Goal: Transaction & Acquisition: Purchase product/service

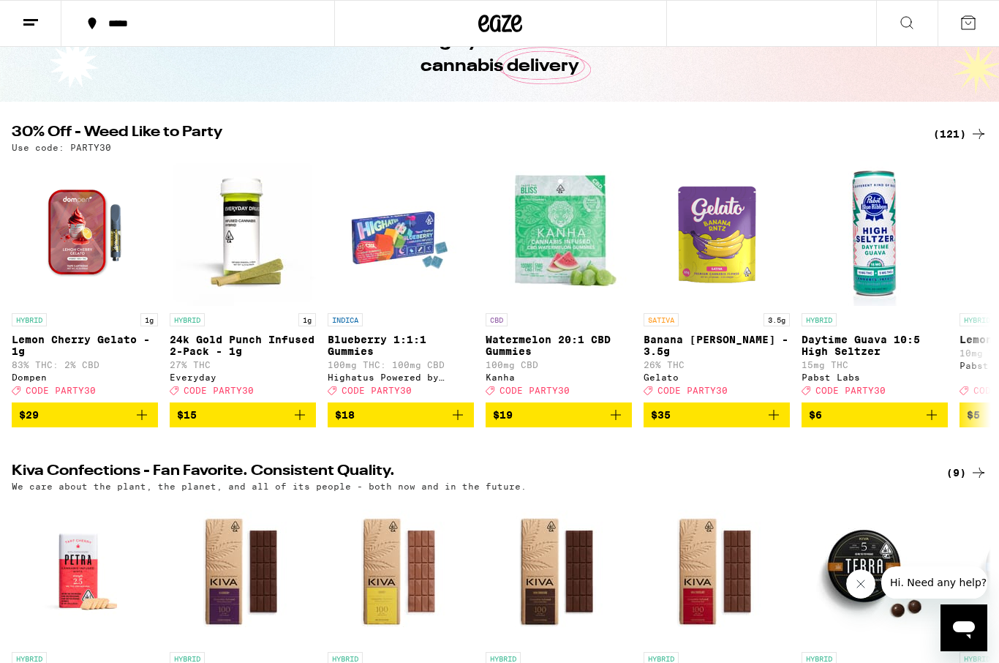
click at [958, 142] on div "(121)" at bounding box center [960, 134] width 54 height 18
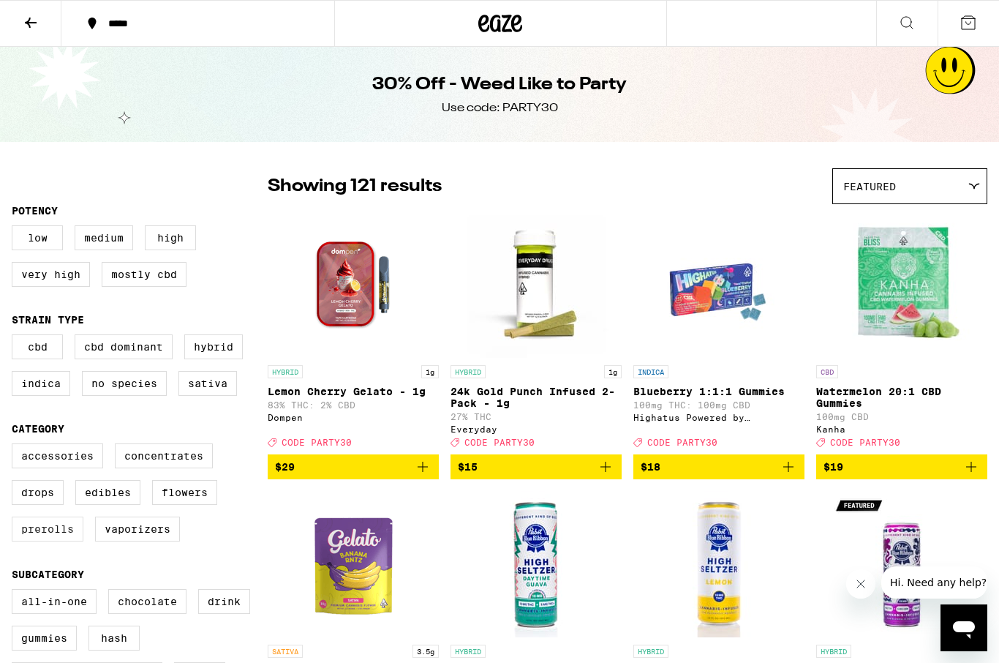
click at [28, 541] on label "Prerolls" at bounding box center [48, 528] width 72 height 25
click at [15, 446] on input "Prerolls" at bounding box center [15, 445] width 1 height 1
checkbox input "true"
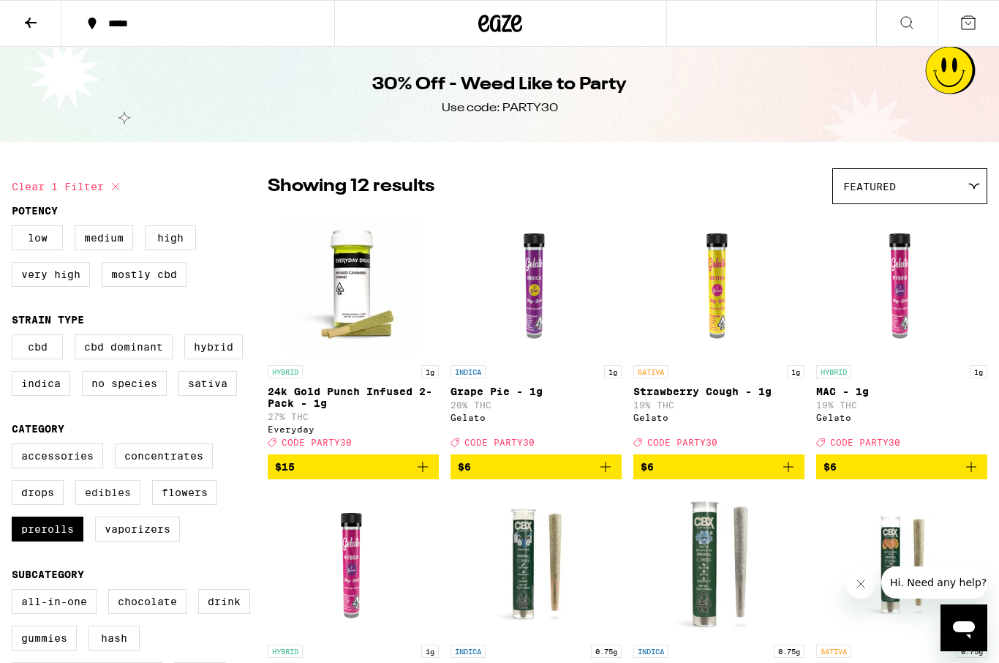
click at [99, 505] on label "Edibles" at bounding box center [107, 492] width 65 height 25
click at [15, 446] on input "Edibles" at bounding box center [15, 445] width 1 height 1
checkbox input "true"
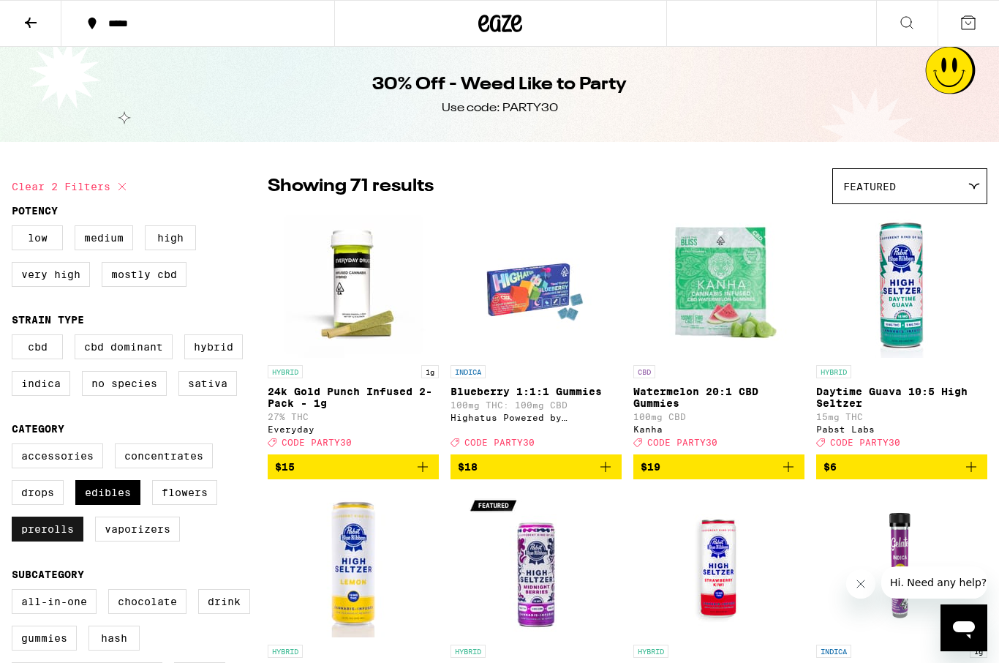
click at [63, 541] on label "Prerolls" at bounding box center [48, 528] width 72 height 25
click at [15, 446] on input "Prerolls" at bounding box center [15, 445] width 1 height 1
checkbox input "false"
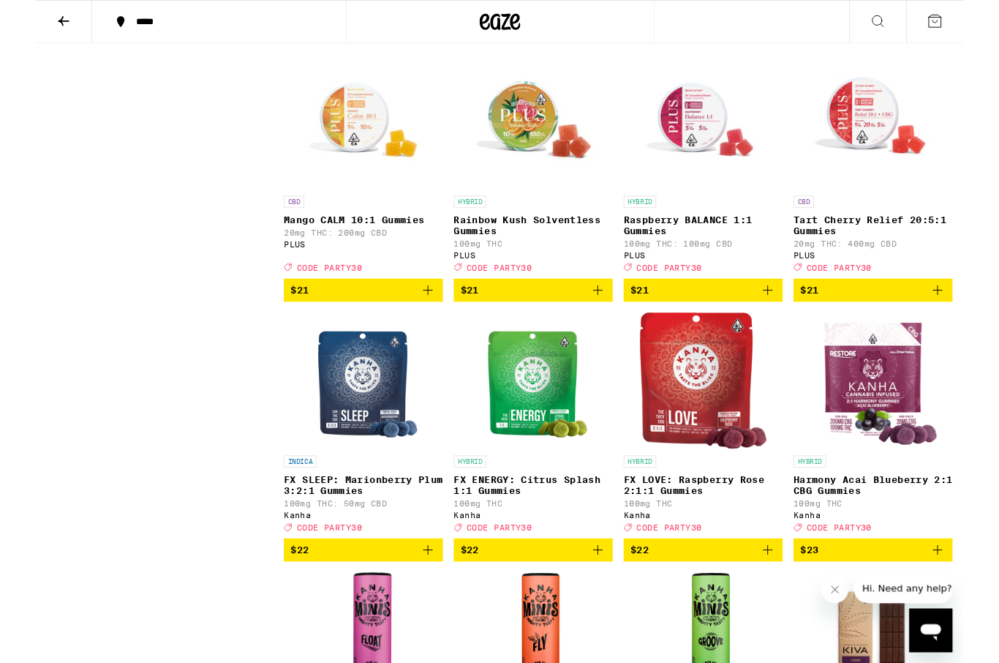
scroll to position [2943, 0]
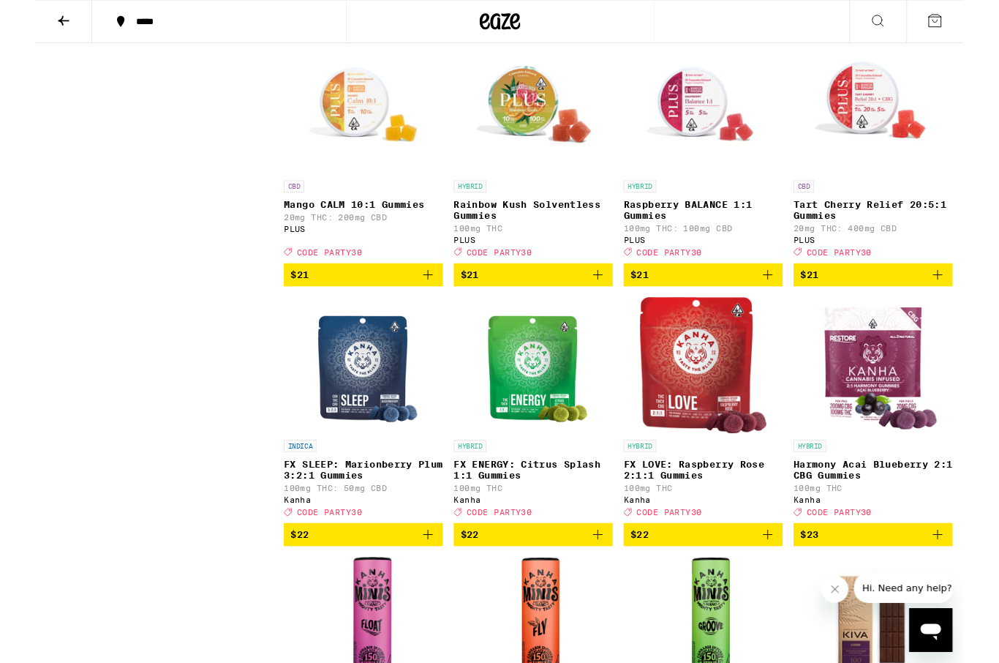
click at [891, 187] on img "Open page for Tart Cherry Relief 20:5:1 Gummies from PLUS" at bounding box center [902, 114] width 146 height 146
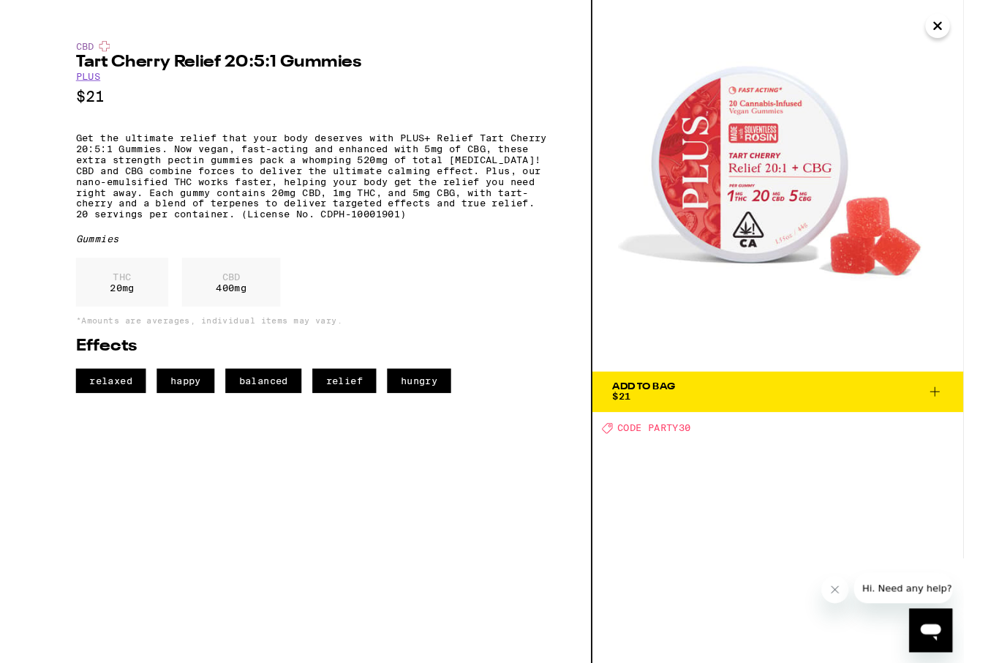
click at [442, 113] on p "$21" at bounding box center [299, 104] width 510 height 18
click at [492, 113] on p "$21" at bounding box center [299, 104] width 510 height 18
click at [62, 132] on div "CBD Tart Cherry Relief 20:5:1 Gummies PLUS $21 Get the ultimate relief that you…" at bounding box center [299, 233] width 510 height 379
click at [88, 139] on div "CBD Tart Cherry Relief 20:5:1 Gummies PLUS $21 Get the ultimate relief that you…" at bounding box center [299, 233] width 510 height 379
click at [242, 124] on div "CBD Tart Cherry Relief 20:5:1 Gummies PLUS $21 Get the ultimate relief that you…" at bounding box center [299, 233] width 510 height 379
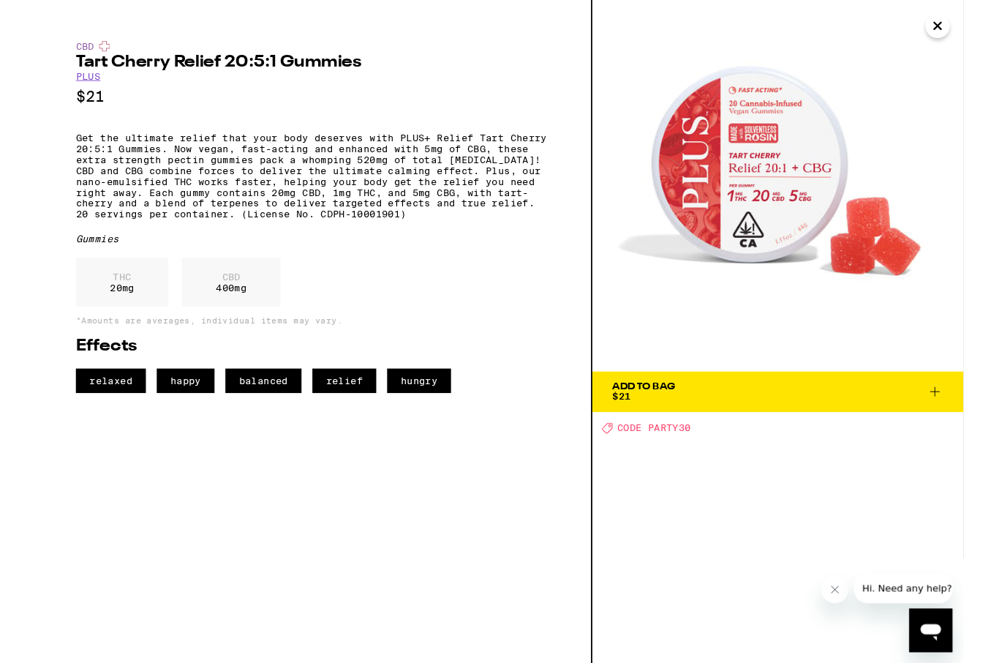
click at [431, 124] on div "CBD Tart Cherry Relief 20:5:1 Gummies PLUS $21 Get the ultimate relief that you…" at bounding box center [299, 233] width 510 height 379
click at [279, 136] on div "CBD Tart Cherry Relief 20:5:1 Gummies PLUS $21 Get the ultimate relief that you…" at bounding box center [299, 233] width 510 height 379
click at [362, 144] on div "CBD Tart Cherry Relief 20:5:1 Gummies PLUS $21 Get the ultimate relief that you…" at bounding box center [299, 233] width 510 height 379
click at [512, 135] on div "CBD Tart Cherry Relief 20:5:1 Gummies PLUS $21 Get the ultimate relief that you…" at bounding box center [299, 233] width 510 height 379
click at [175, 153] on p "Get the ultimate relief that your body deserves with PLUS+ Relief Tart Cherry 2…" at bounding box center [299, 190] width 510 height 94
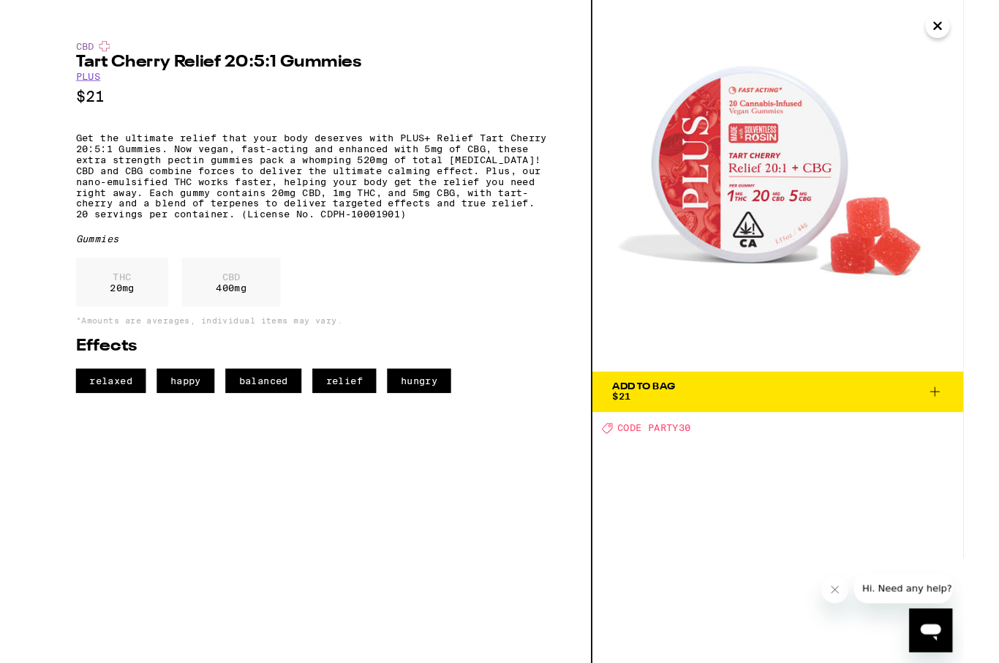
click at [370, 143] on div "CBD Tart Cherry Relief 20:5:1 Gummies PLUS $21 Get the ultimate relief that you…" at bounding box center [299, 233] width 510 height 379
click at [97, 167] on p "Get the ultimate relief that your body deserves with PLUS+ Relief Tart Cherry 2…" at bounding box center [299, 190] width 510 height 94
click at [71, 161] on p "Get the ultimate relief that your body deserves with PLUS+ Relief Tart Cherry 2…" at bounding box center [299, 190] width 510 height 94
click at [83, 147] on div "CBD Tart Cherry Relief 20:5:1 Gummies PLUS $21 Get the ultimate relief that you…" at bounding box center [299, 233] width 510 height 379
click at [67, 170] on p "Get the ultimate relief that your body deserves with PLUS+ Relief Tart Cherry 2…" at bounding box center [299, 190] width 510 height 94
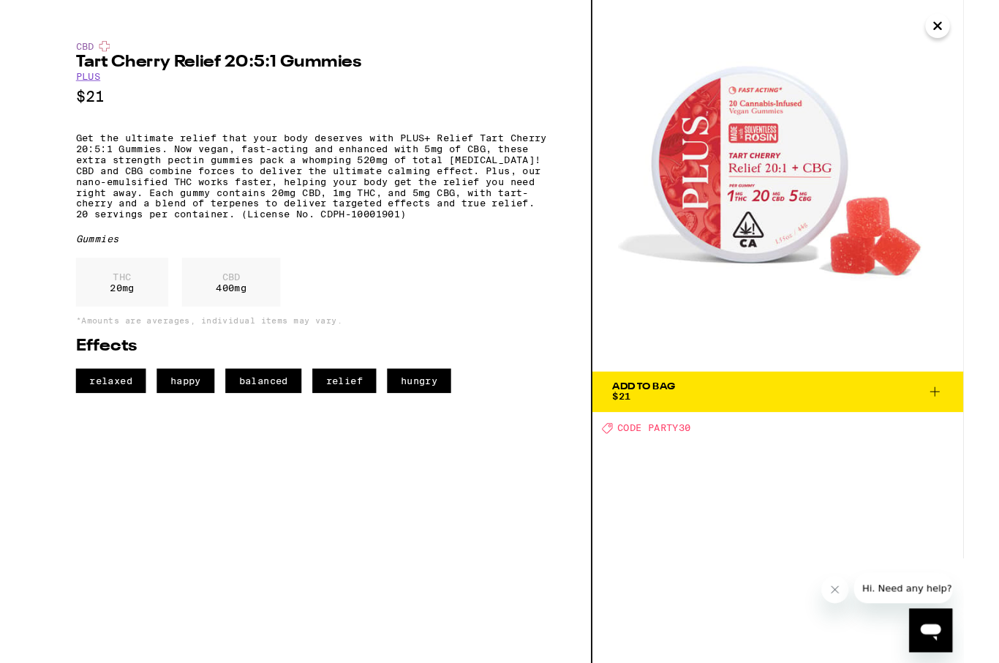
click at [118, 158] on p "Get the ultimate relief that your body deserves with PLUS+ Relief Tart Cherry 2…" at bounding box center [299, 190] width 510 height 94
click at [189, 155] on p "Get the ultimate relief that your body deserves with PLUS+ Relief Tart Cherry 2…" at bounding box center [299, 190] width 510 height 94
click at [474, 165] on p "Get the ultimate relief that your body deserves with PLUS+ Relief Tart Cherry 2…" at bounding box center [299, 190] width 510 height 94
click at [123, 181] on p "Get the ultimate relief that your body deserves with PLUS+ Relief Tart Cherry 2…" at bounding box center [299, 190] width 510 height 94
click at [212, 171] on p "Get the ultimate relief that your body deserves with PLUS+ Relief Tart Cherry 2…" at bounding box center [299, 190] width 510 height 94
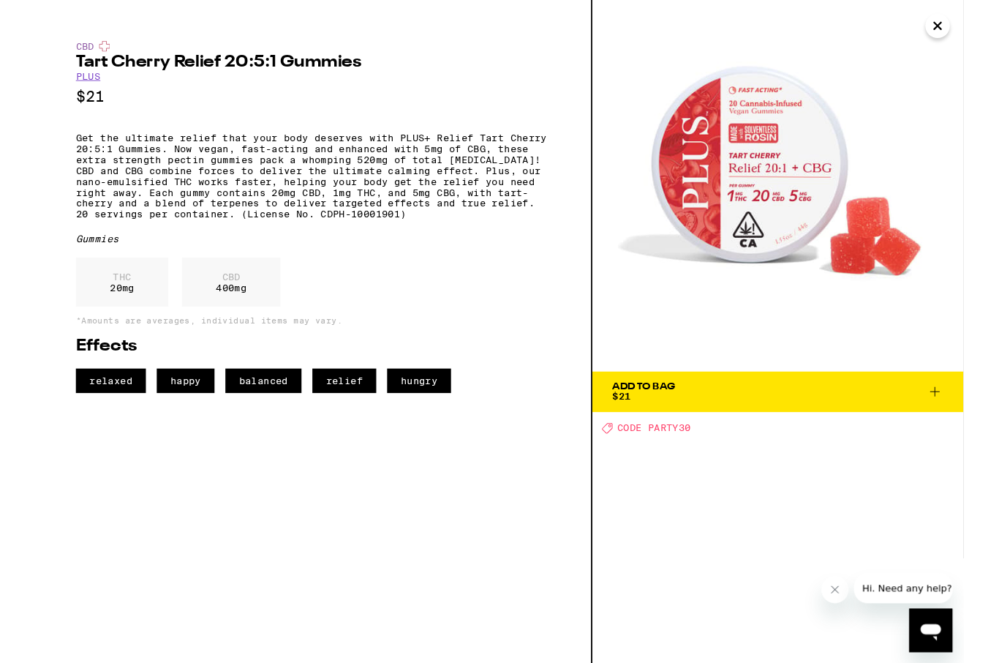
click at [78, 183] on p "Get the ultimate relief that your body deserves with PLUS+ Relief Tart Cherry 2…" at bounding box center [299, 190] width 510 height 94
click at [70, 185] on p "Get the ultimate relief that your body deserves with PLUS+ Relief Tart Cherry 2…" at bounding box center [299, 190] width 510 height 94
click at [216, 170] on p "Get the ultimate relief that your body deserves with PLUS+ Relief Tart Cherry 2…" at bounding box center [299, 190] width 510 height 94
click at [778, 171] on img at bounding box center [799, 199] width 399 height 399
click at [816, 153] on img at bounding box center [799, 199] width 399 height 399
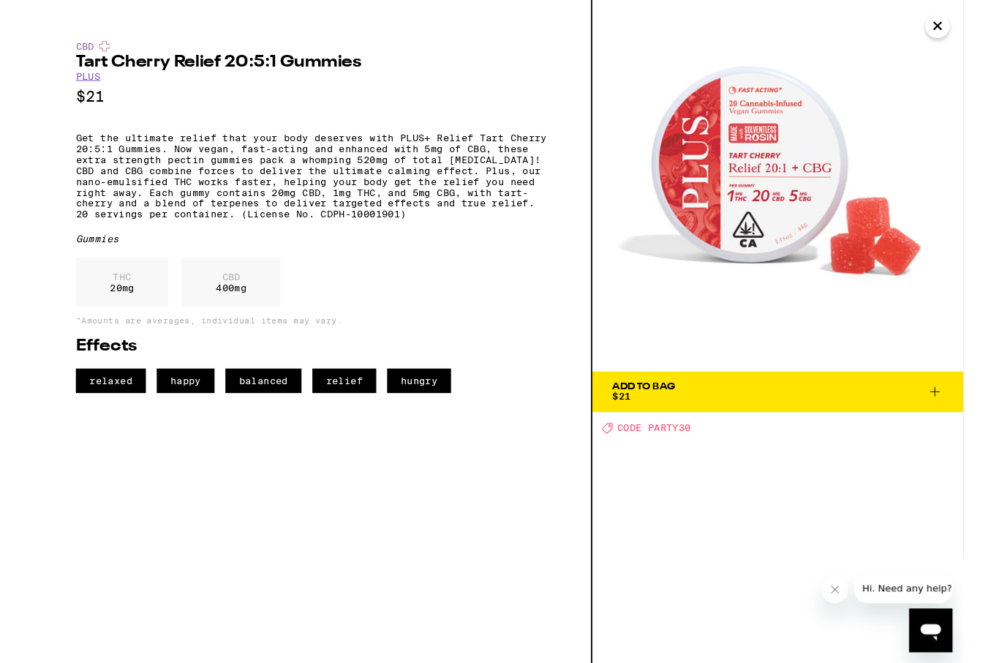
click at [853, 156] on img at bounding box center [799, 199] width 399 height 399
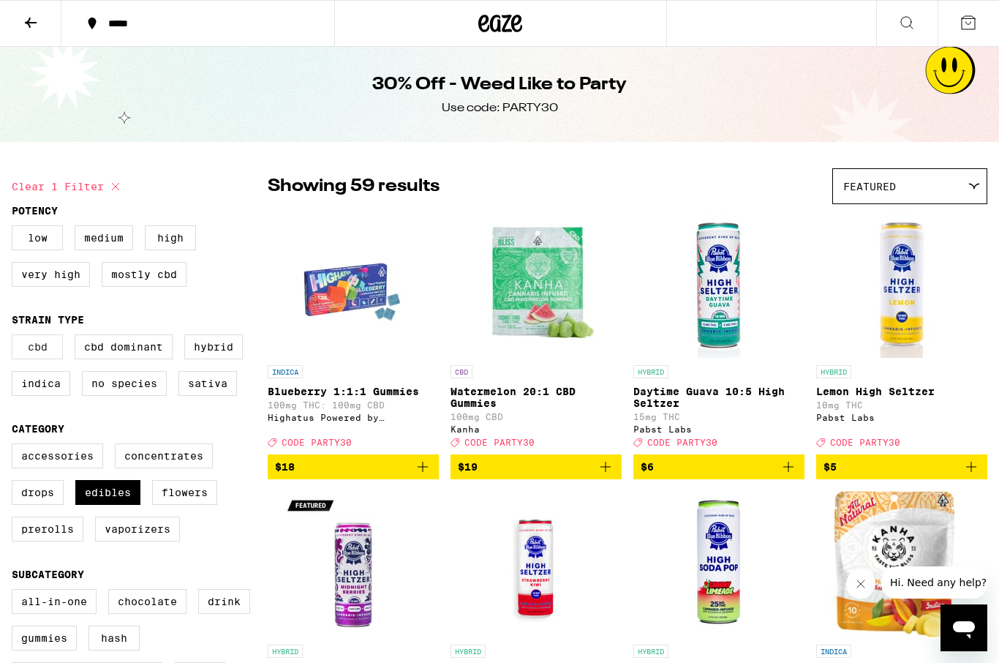
click at [42, 349] on label "CBD" at bounding box center [37, 346] width 51 height 25
click at [15, 337] on input "CBD" at bounding box center [15, 336] width 1 height 1
checkbox input "true"
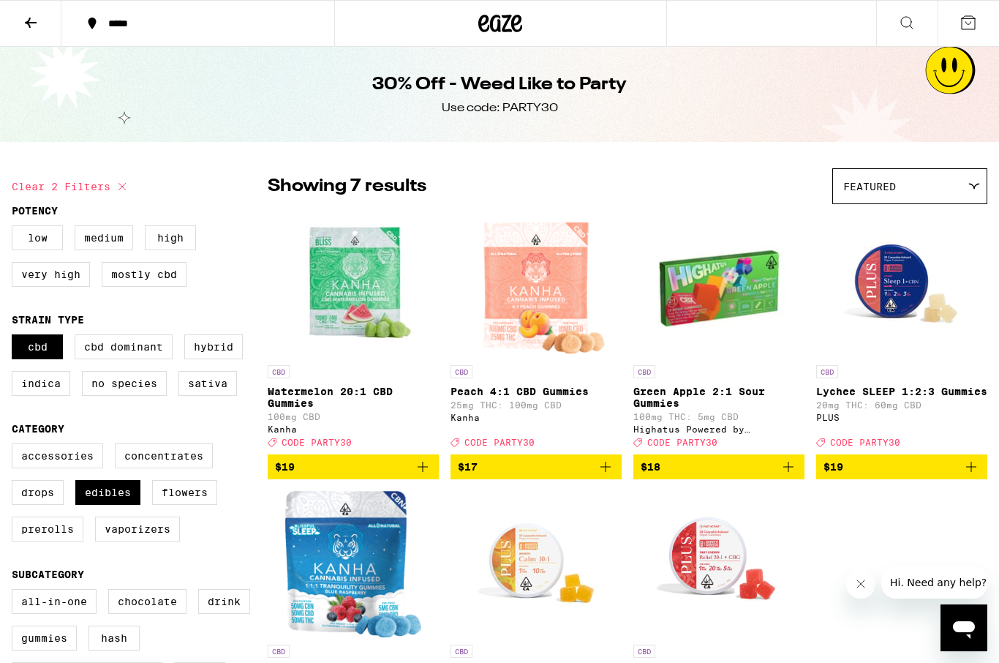
click at [511, 554] on img "Open page for Mango CALM 10:1 Gummies from PLUS" at bounding box center [536, 564] width 146 height 146
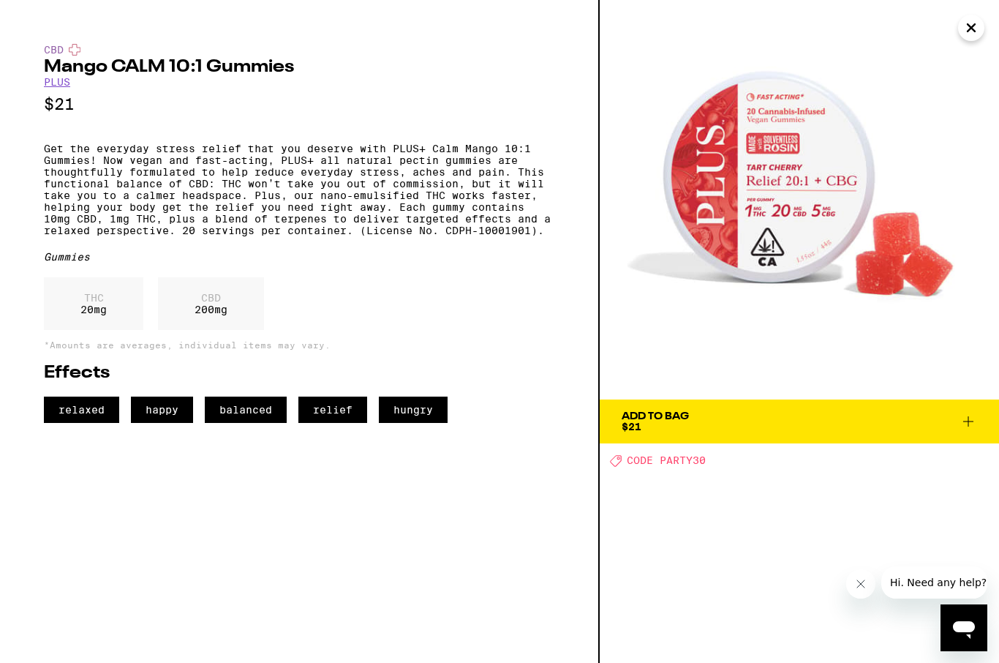
click at [804, 156] on img at bounding box center [799, 199] width 399 height 399
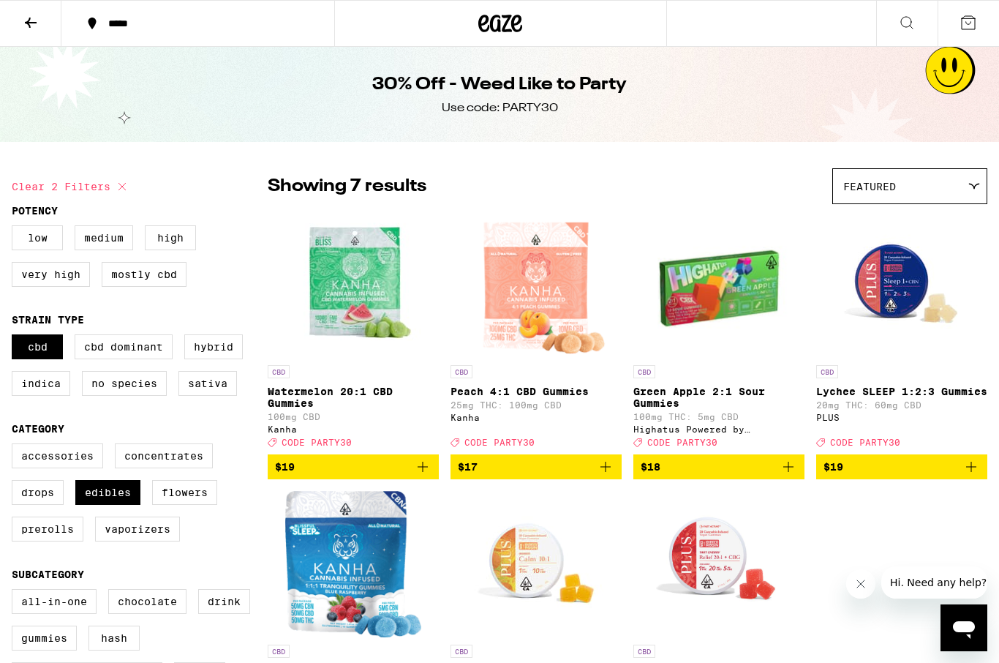
click at [519, 548] on img "Open page for Mango CALM 10:1 Gummies from PLUS" at bounding box center [536, 564] width 146 height 146
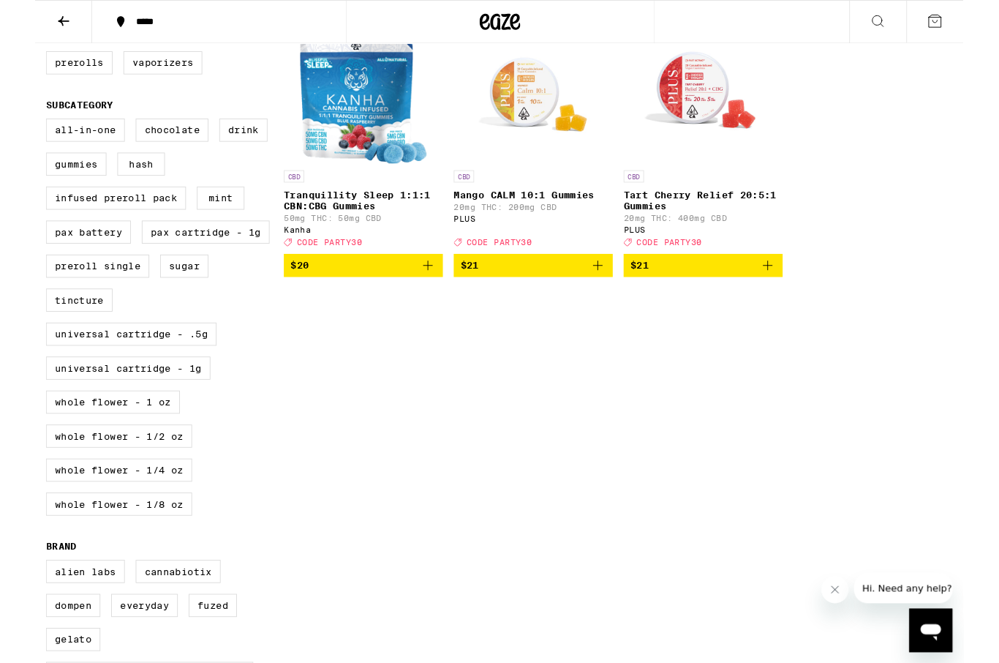
scroll to position [512, 0]
